Goal: Navigation & Orientation: Find specific page/section

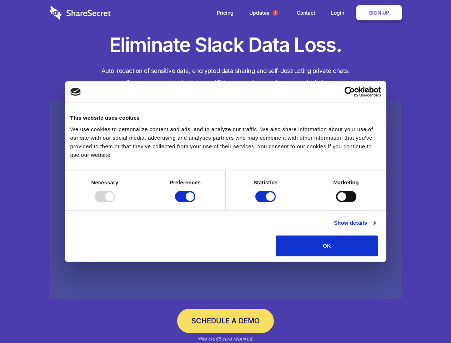
click at [115, 202] on div at bounding box center [105, 196] width 20 height 11
click at [196, 202] on input "Preferences" at bounding box center [185, 196] width 20 height 11
checkbox input "false"
click at [267, 202] on input "Statistics" at bounding box center [266, 196] width 20 height 11
checkbox input "false"
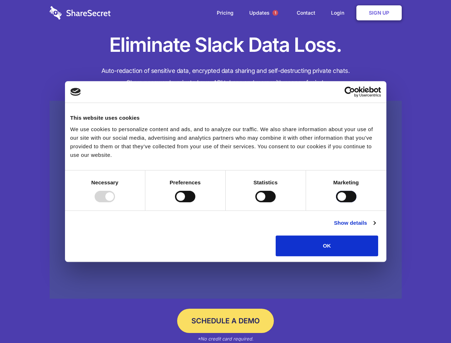
click at [336, 202] on input "Marketing" at bounding box center [346, 196] width 20 height 11
checkbox input "true"
click at [376, 227] on link "Show details" at bounding box center [354, 223] width 41 height 9
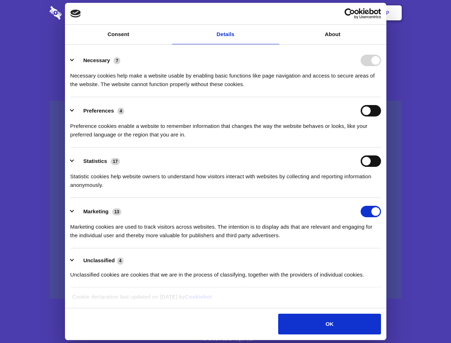
click at [381, 97] on li "Necessary 7 Necessary cookies help make a website usable by enabling basic func…" at bounding box center [225, 72] width 311 height 50
click at [275, 13] on span "1" at bounding box center [276, 13] width 6 height 6
